Goal: Find specific page/section: Find specific page/section

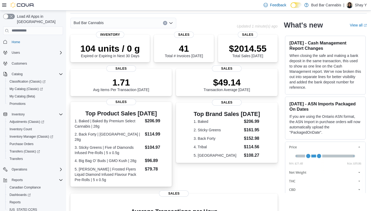
scroll to position [26, 0]
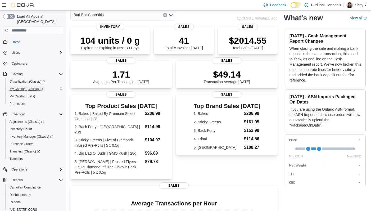
click at [23, 87] on span "My Catalog (Classic)" at bounding box center [26, 89] width 33 height 4
